Goal: Task Accomplishment & Management: Manage account settings

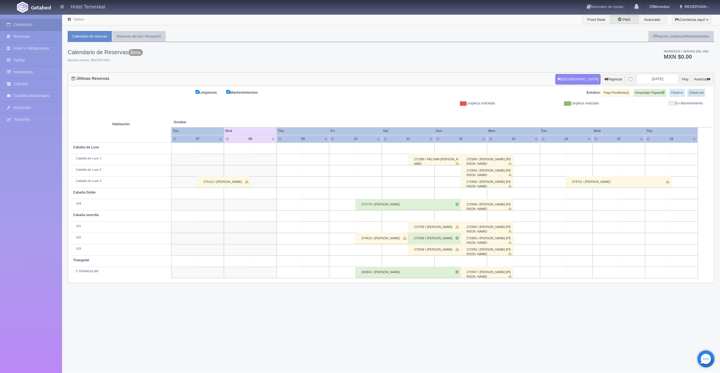
click at [376, 202] on div "271779 / Susana Soria" at bounding box center [407, 204] width 105 height 11
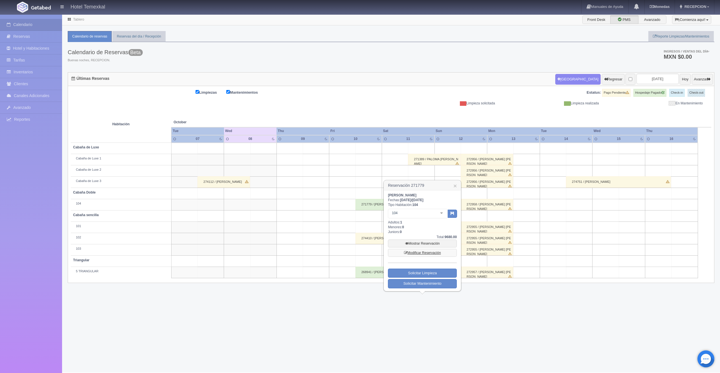
click at [425, 253] on link "Modificar Reservación" at bounding box center [422, 253] width 69 height 8
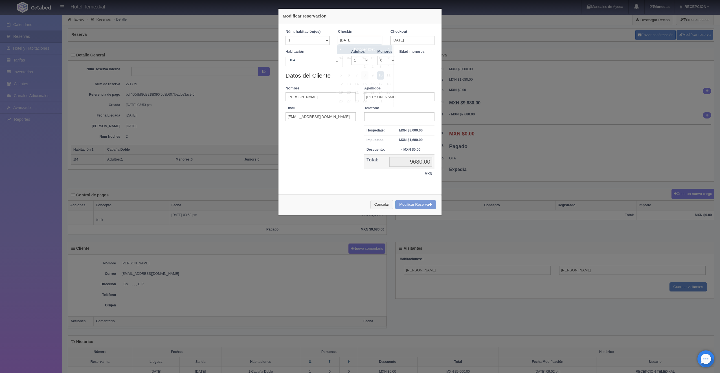
click at [365, 43] on input "10-10-2025" at bounding box center [360, 40] width 44 height 9
click at [388, 51] on span "Next" at bounding box center [388, 49] width 5 height 5
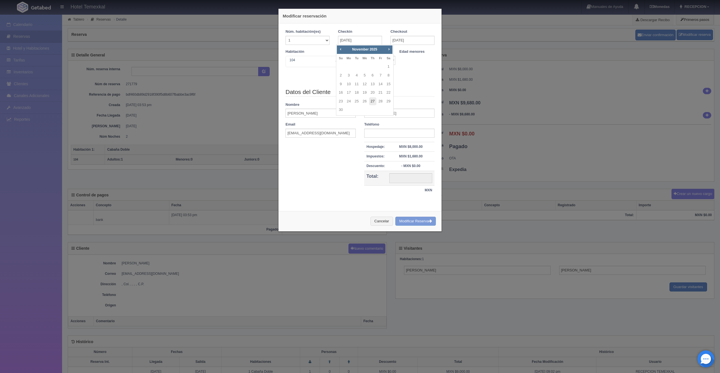
click at [372, 100] on link "27" at bounding box center [372, 101] width 7 height 8
type input "[DATE]"
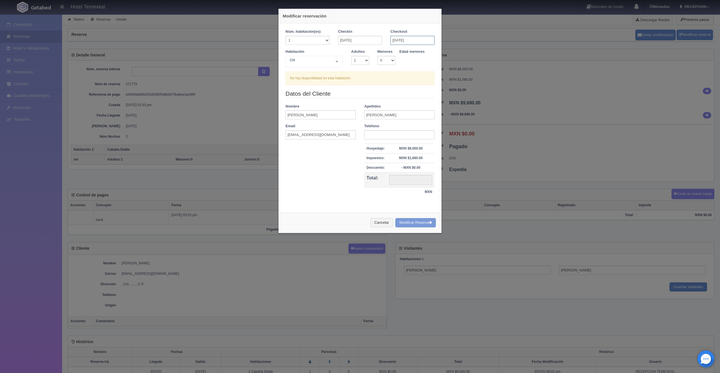
click at [411, 39] on input "[DATE]" at bounding box center [412, 40] width 44 height 9
click at [440, 102] on link "29" at bounding box center [440, 101] width 7 height 8
type input "29-11-2025"
checkbox input "false"
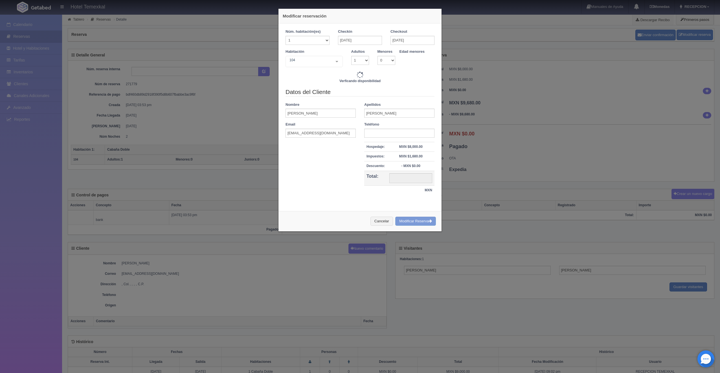
type input "9000.00"
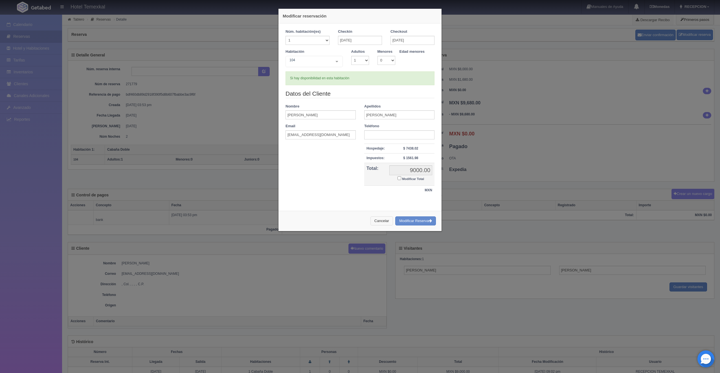
click at [377, 220] on button "Cancelar" at bounding box center [381, 220] width 23 height 9
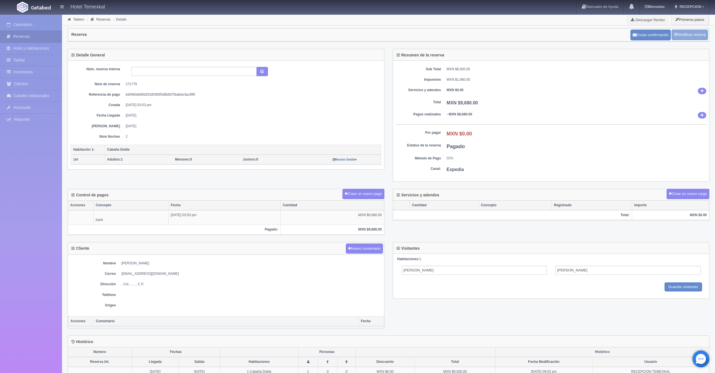
click at [683, 34] on link "Modificar reserva" at bounding box center [690, 35] width 36 height 10
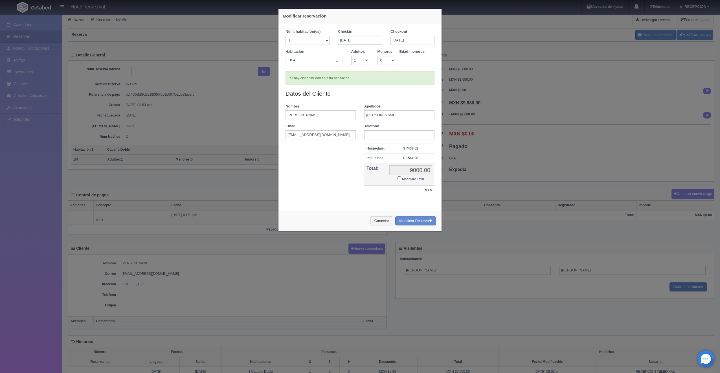
click at [357, 37] on input "27-11-2025" at bounding box center [360, 40] width 44 height 9
click at [332, 187] on div "Datos del Cliente Nombre Susana Apellidos Soria Email 61ahrloxj9@m.expediapartn…" at bounding box center [359, 144] width 157 height 111
checkbox input "false"
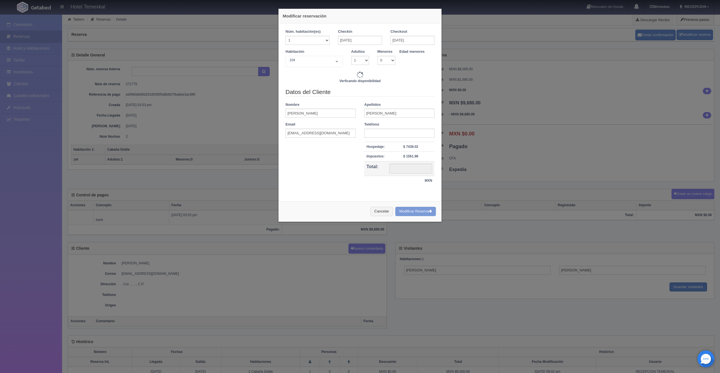
type input "9000.00"
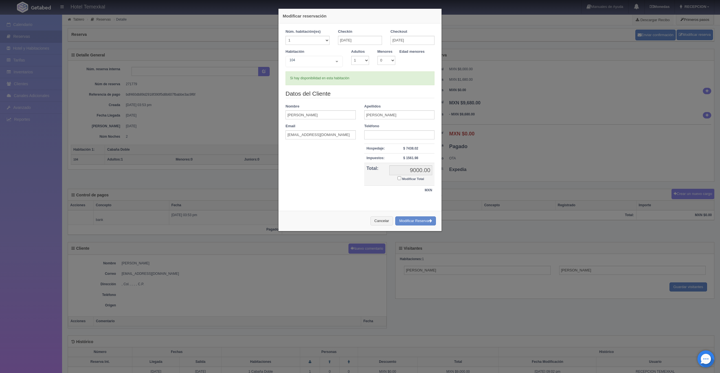
click at [394, 177] on td "9000.00 9000.00 Modificar Total" at bounding box center [410, 174] width 47 height 23
click at [397, 179] on input "Modificar Total" at bounding box center [399, 178] width 4 height 4
checkbox input "true"
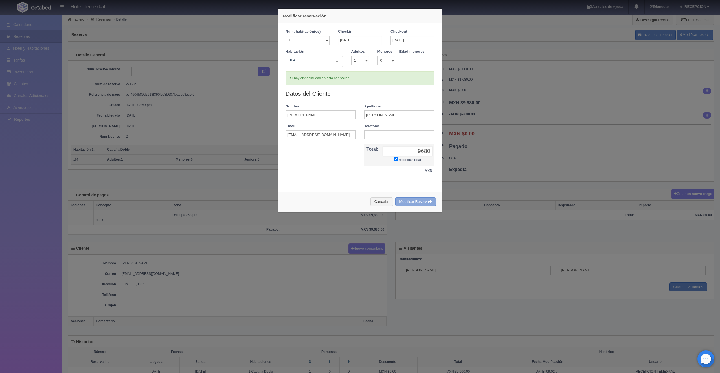
type input "9680"
click at [412, 202] on button "Modificar Reserva" at bounding box center [415, 201] width 41 height 9
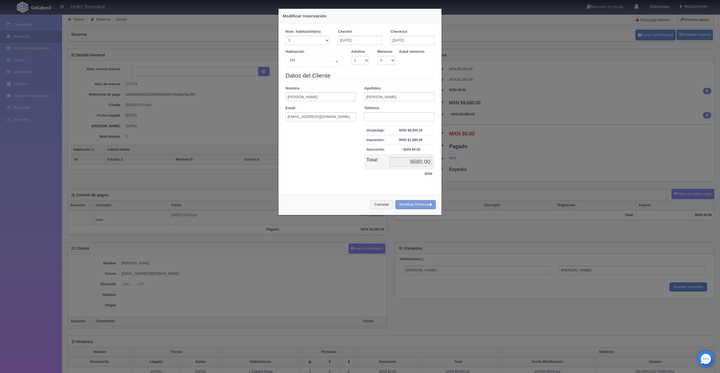
click at [418, 206] on div "Cancelar Modificar Reserva" at bounding box center [359, 204] width 163 height 21
click at [411, 205] on div "Cancelar Modificar Reserva" at bounding box center [359, 204] width 163 height 21
click at [354, 58] on select "1 2 3 4 5 6 7 8 9 10" at bounding box center [360, 60] width 18 height 9
select select "2"
click at [351, 56] on select "1 2 3 4 5 6 7 8 9 10" at bounding box center [360, 60] width 18 height 9
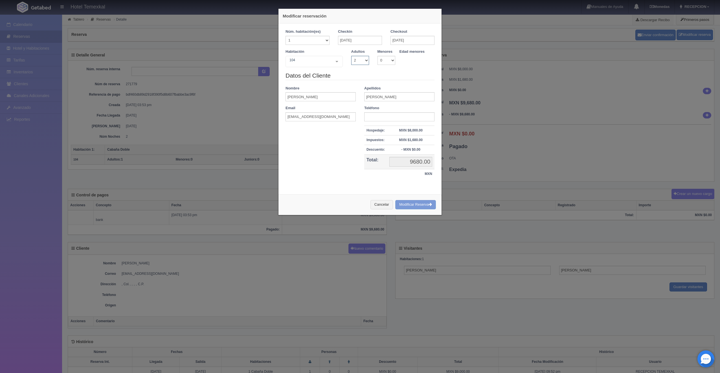
checkbox input "false"
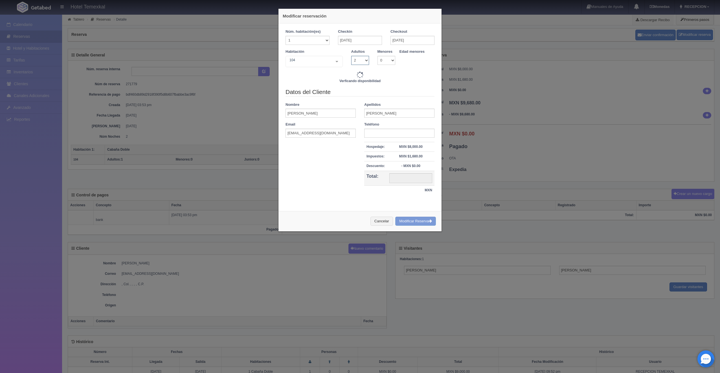
type input "9000.00"
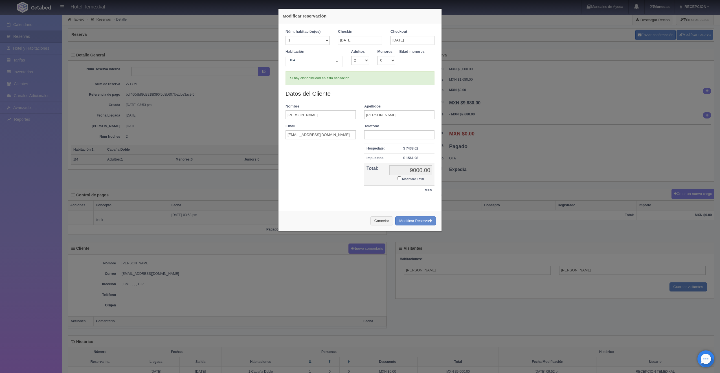
click at [397, 178] on input "Modificar Total" at bounding box center [399, 178] width 4 height 4
checkbox input "true"
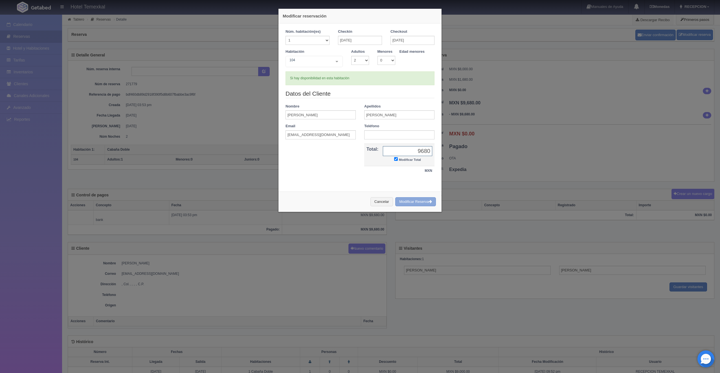
type input "9680"
click at [411, 200] on button "Modificar Reserva" at bounding box center [415, 201] width 41 height 9
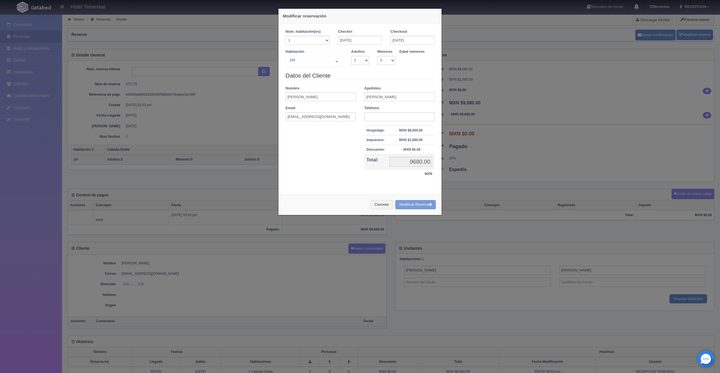
select select "2"
click at [377, 204] on button "Cancelar" at bounding box center [381, 204] width 23 height 9
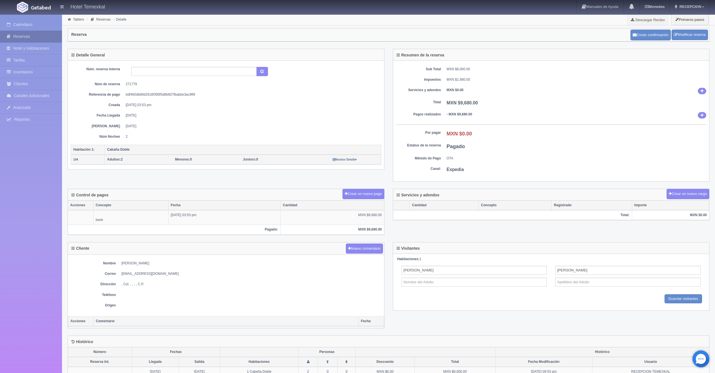
click at [26, 39] on link "Reservas" at bounding box center [31, 37] width 62 height 12
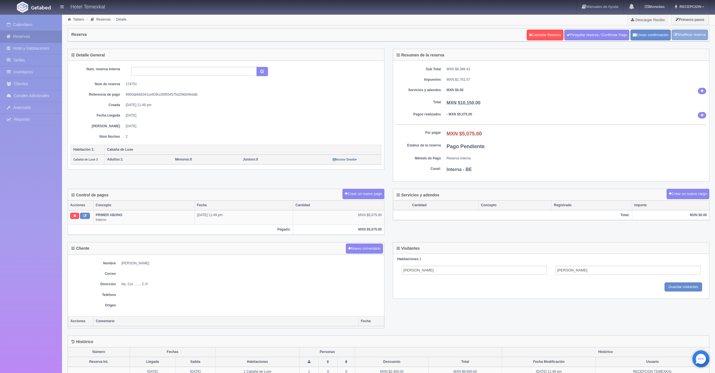
click at [687, 30] on link "Modificar reserva" at bounding box center [690, 35] width 36 height 10
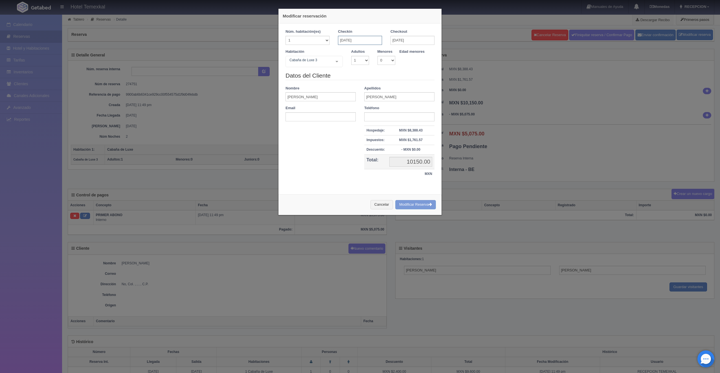
click at [371, 40] on input "[DATE]" at bounding box center [360, 40] width 44 height 9
click at [390, 50] on span "Next" at bounding box center [388, 49] width 5 height 5
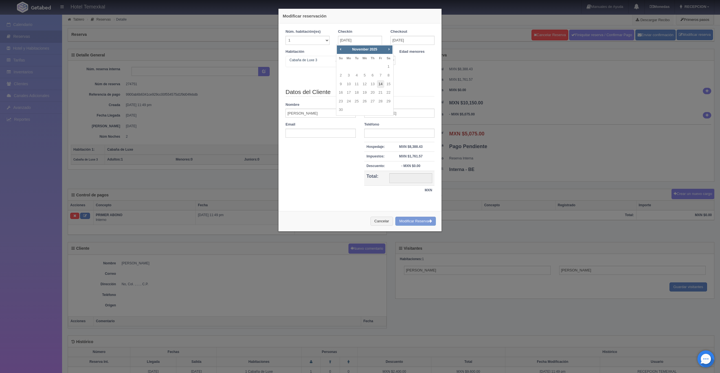
click at [380, 83] on link "14" at bounding box center [380, 84] width 7 height 8
type input "[DATE]"
click at [392, 44] on input "[DATE]" at bounding box center [412, 40] width 44 height 9
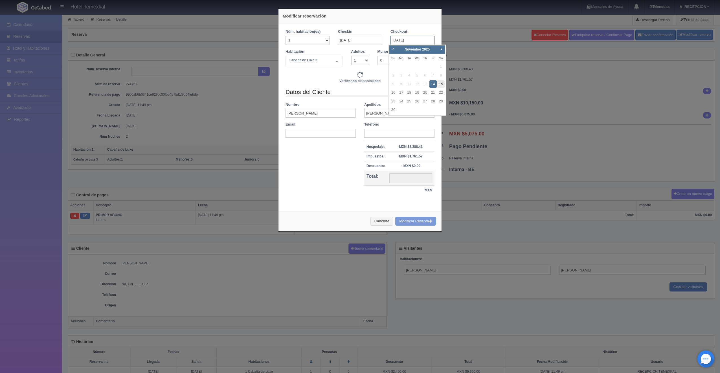
type input "9600.00"
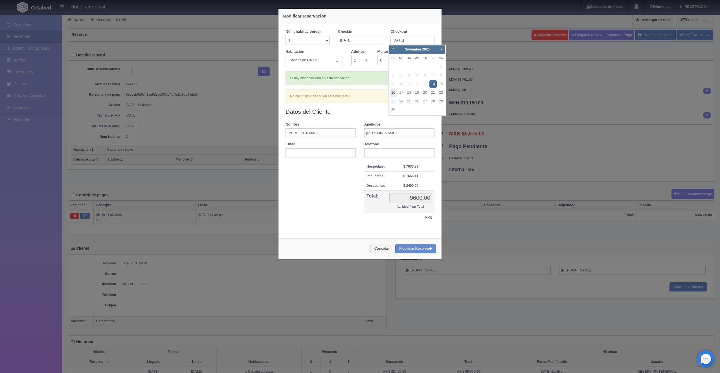
click at [393, 94] on link "16" at bounding box center [392, 93] width 7 height 8
type input "[DATE]"
checkbox input "false"
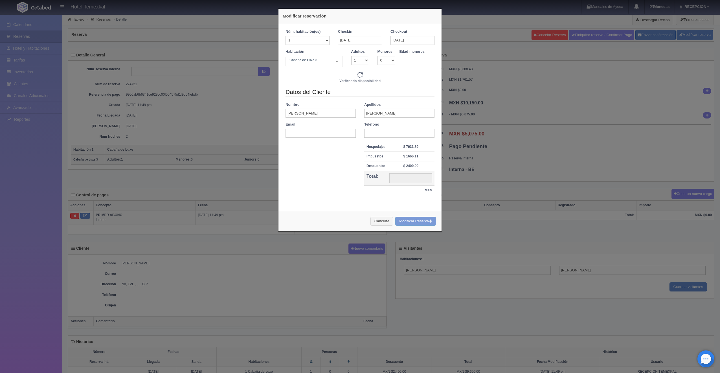
type input "12600.00"
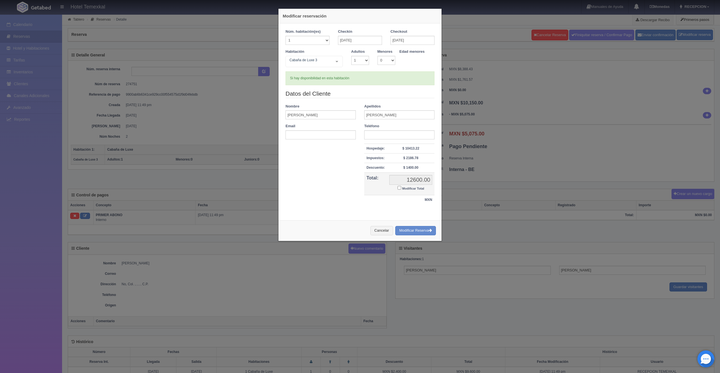
click at [397, 188] on input "Modificar Total" at bounding box center [399, 188] width 4 height 4
checkbox input "true"
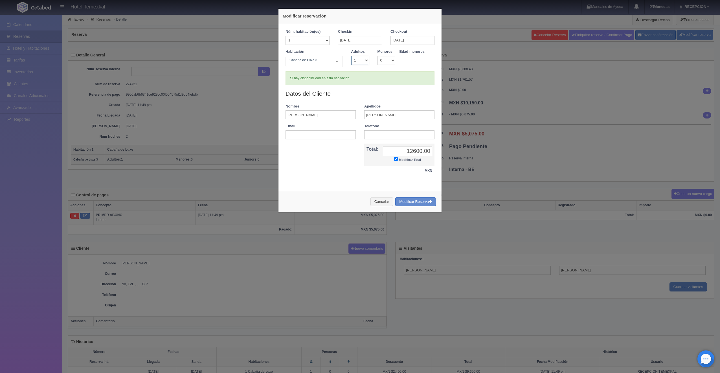
click at [360, 61] on select "1 2 3 4 5 6 7 8 9 10" at bounding box center [360, 60] width 18 height 9
select select "2"
click at [351, 56] on select "1 2 3 4 5 6 7 8 9 10" at bounding box center [360, 60] width 18 height 9
checkbox input "false"
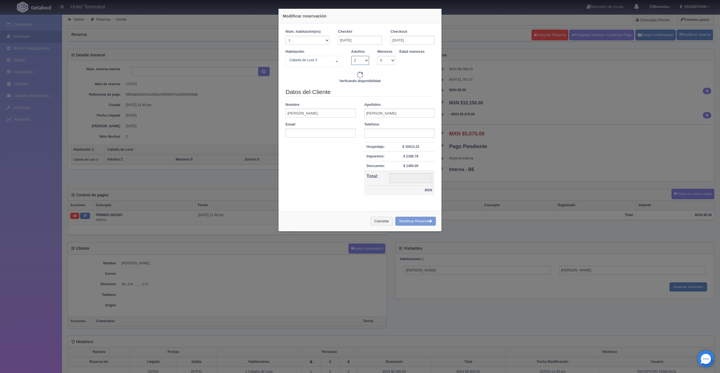
type input "12600.00"
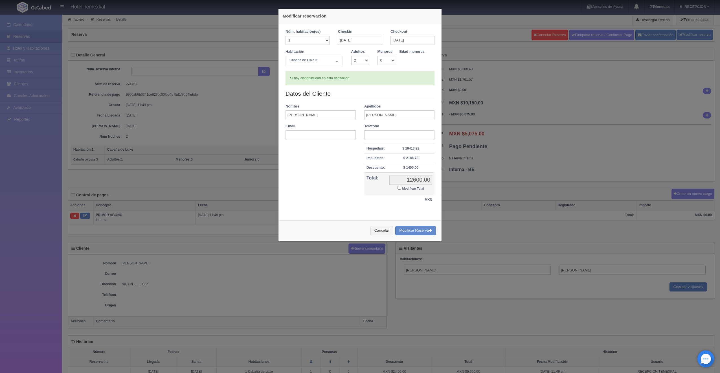
click at [397, 186] on input "Modificar Total" at bounding box center [399, 188] width 4 height 4
checkbox input "true"
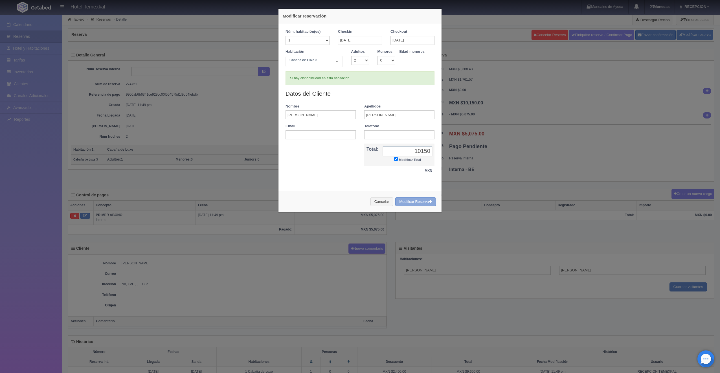
type input "10150"
click at [403, 201] on button "Modificar Reserva" at bounding box center [415, 201] width 41 height 9
